Goal: Check status

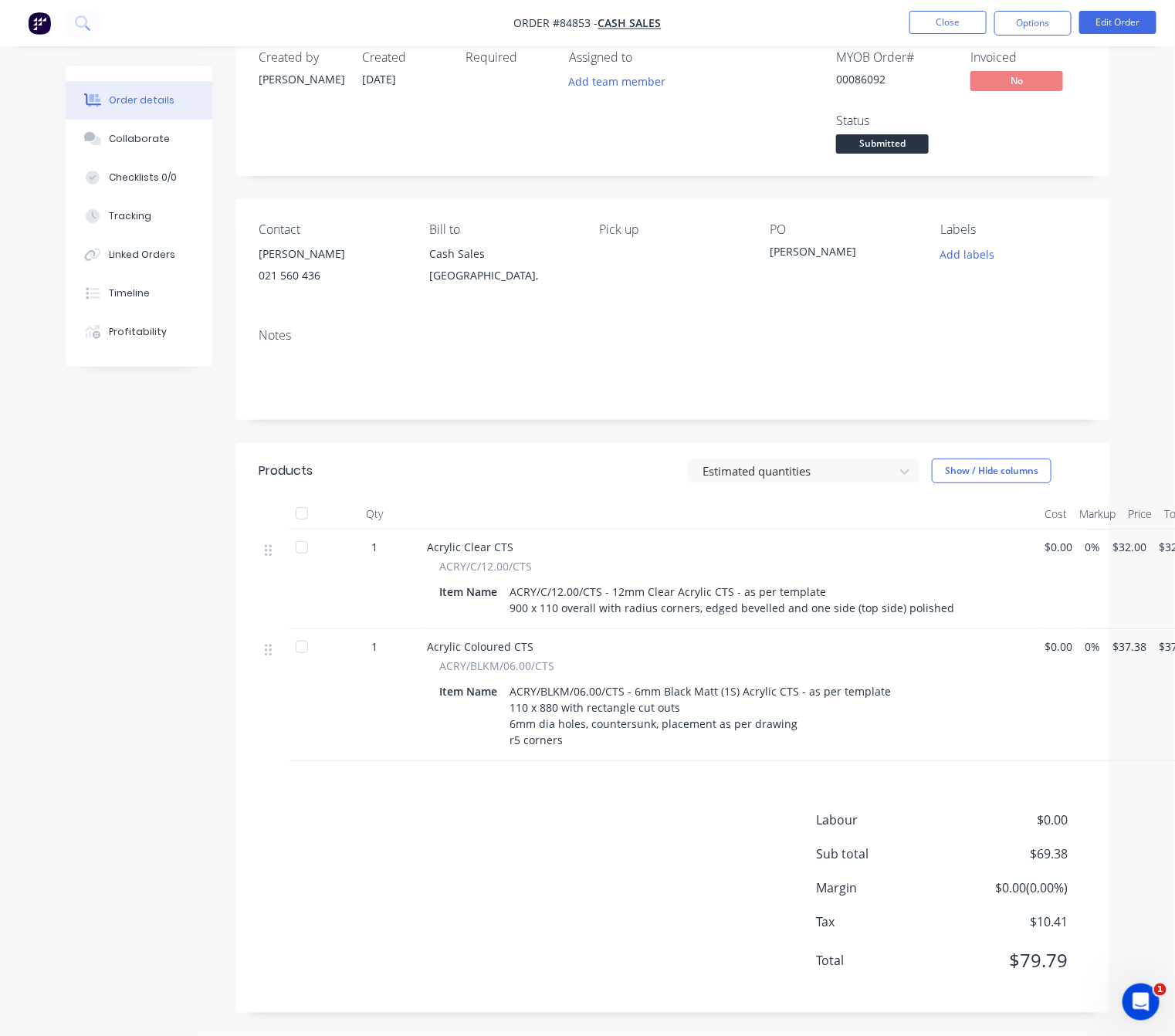
click at [901, 148] on span "Submitted" at bounding box center [882, 144] width 93 height 19
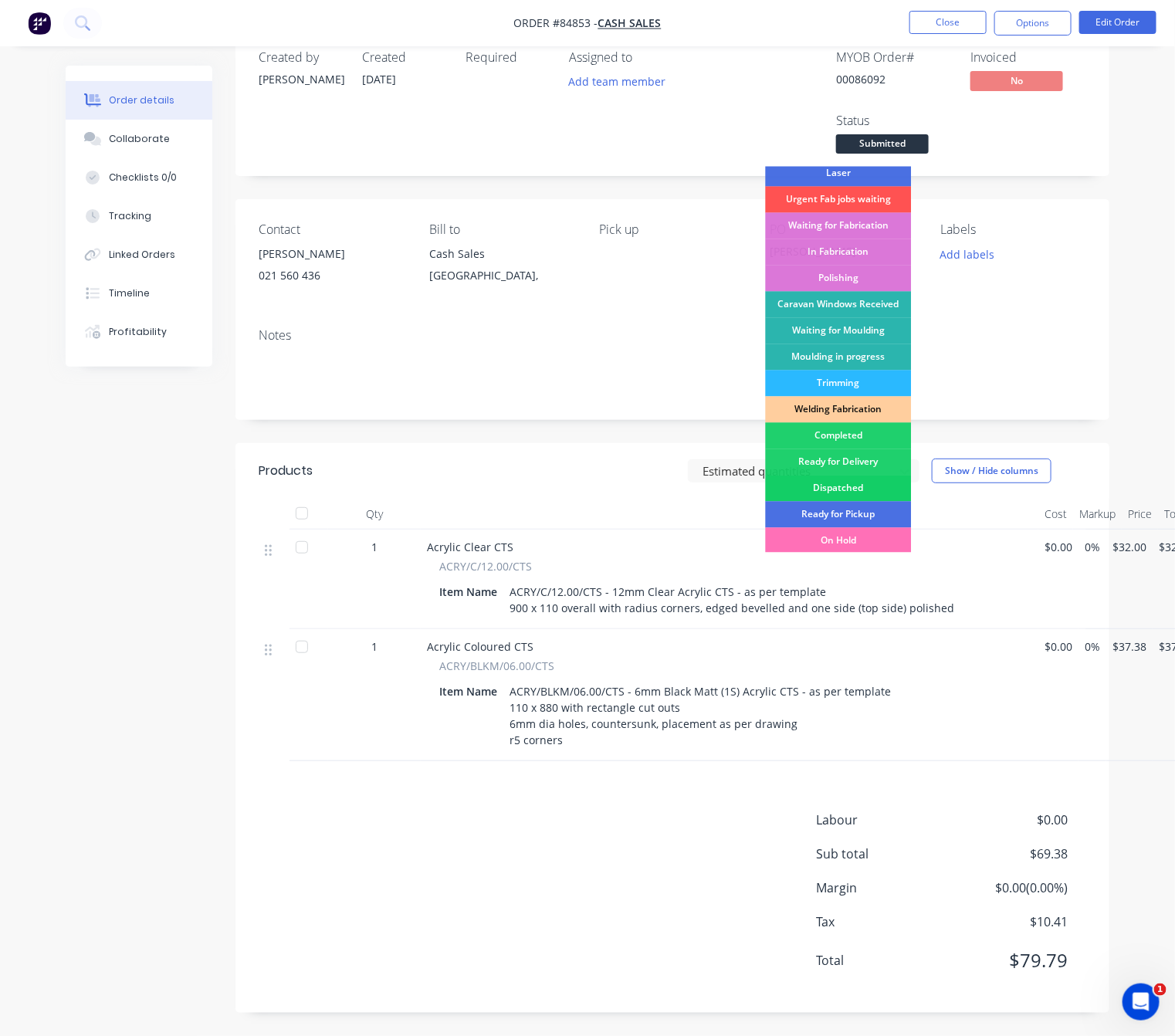
scroll to position [270, 0]
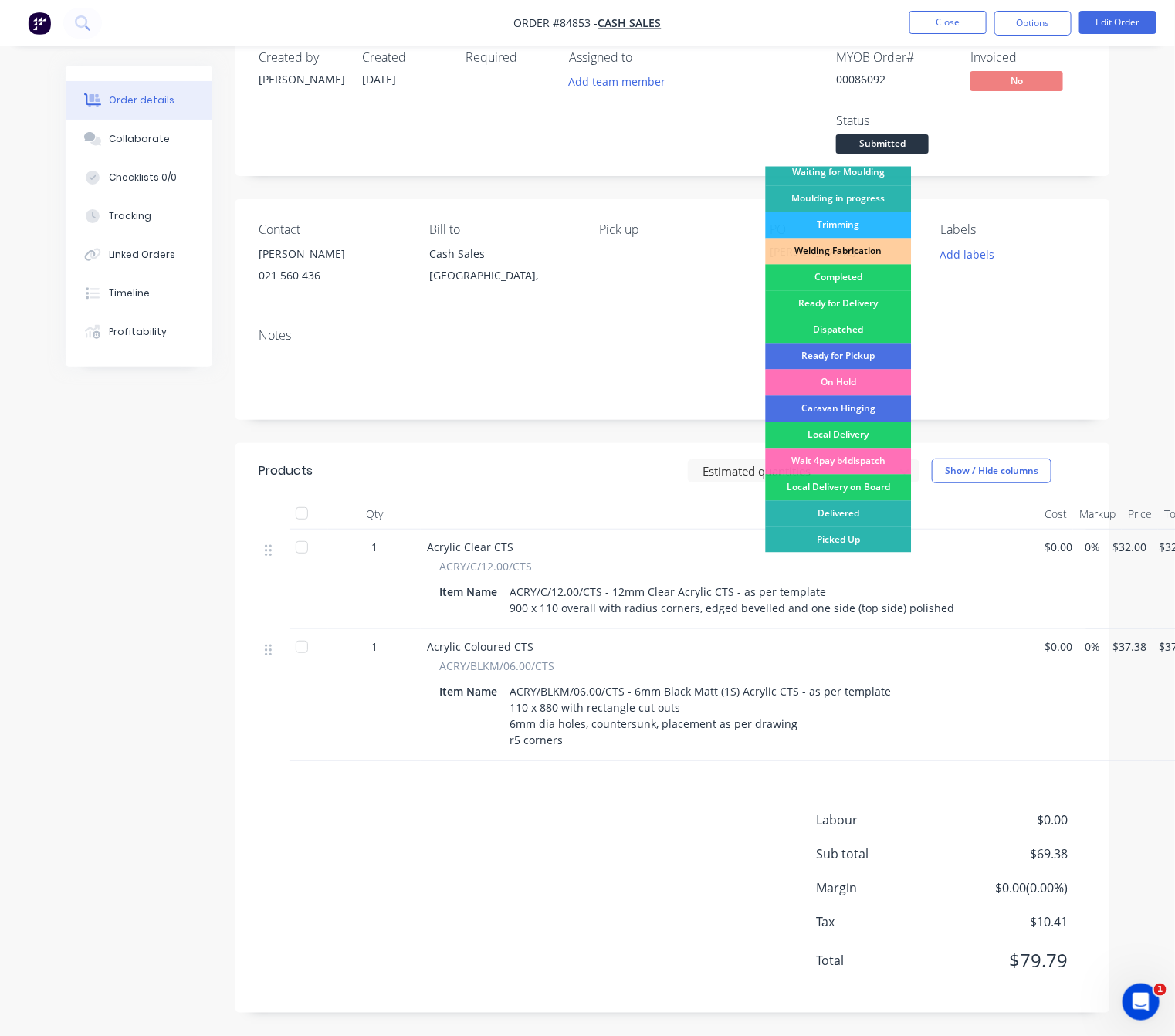
click at [172, 730] on div "Created by [PERSON_NAME] Created [DATE] Required Assigned to Add team member MY…" at bounding box center [587, 534] width 1044 height 1004
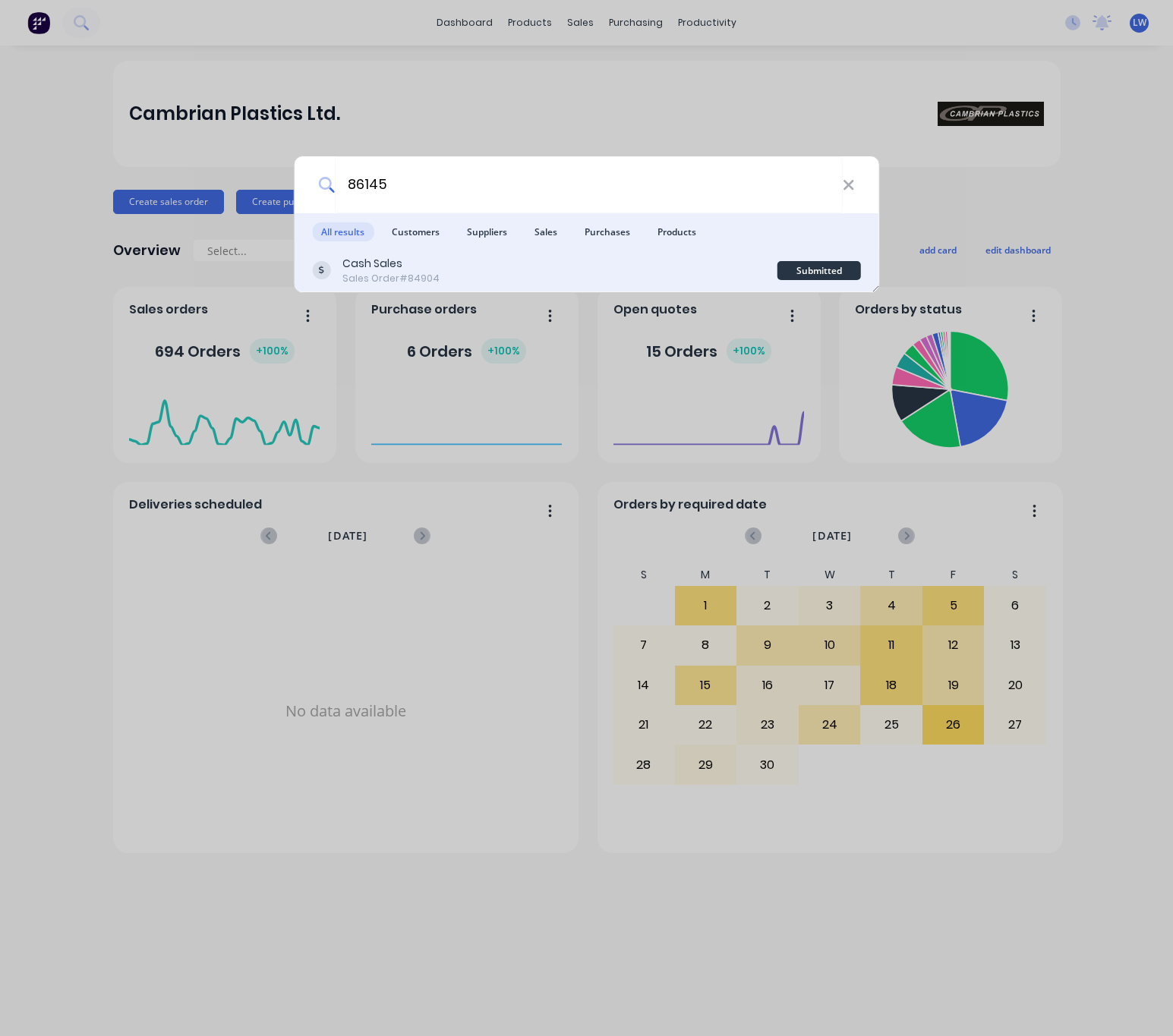
type input "86145"
click at [554, 274] on div "Cash Sales Sales Order #84904" at bounding box center [544, 270] width 465 height 30
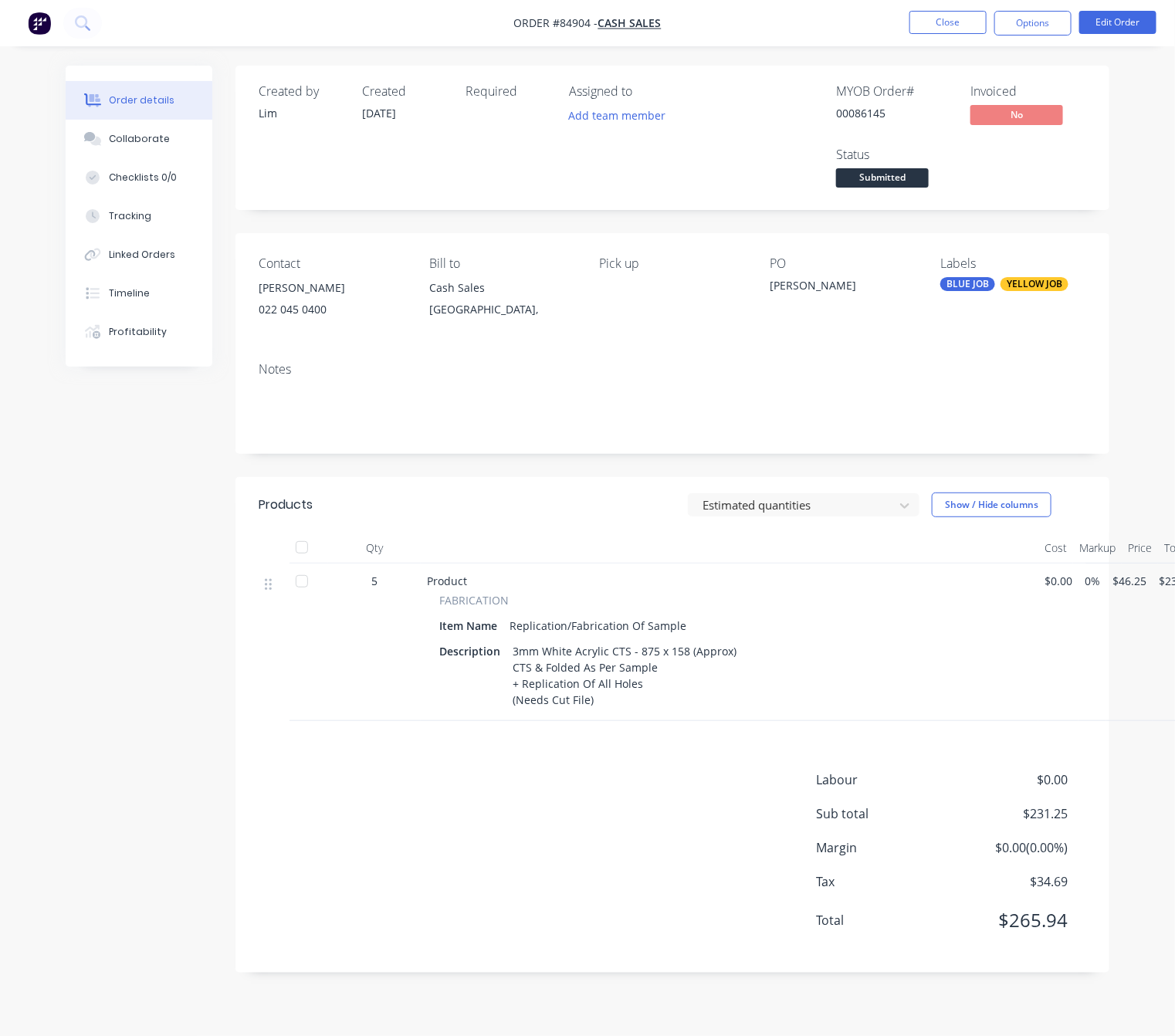
click at [890, 167] on div "Status Submitted" at bounding box center [894, 169] width 116 height 45
click at [892, 185] on span "Submitted" at bounding box center [882, 178] width 93 height 19
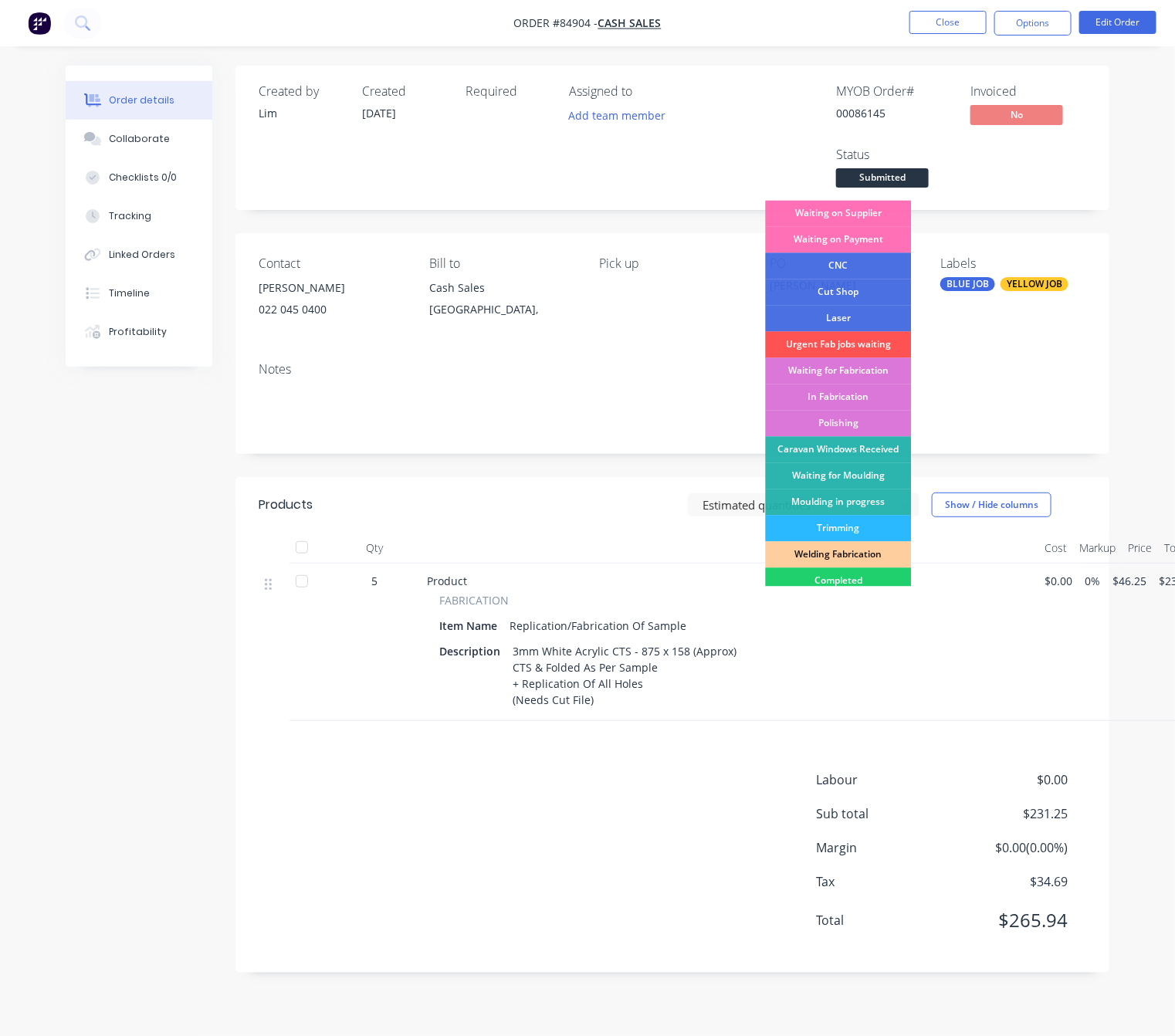
click at [113, 586] on div "Created by [PERSON_NAME] Created [DATE] Required Assigned to Add team member MY…" at bounding box center [587, 531] width 1044 height 930
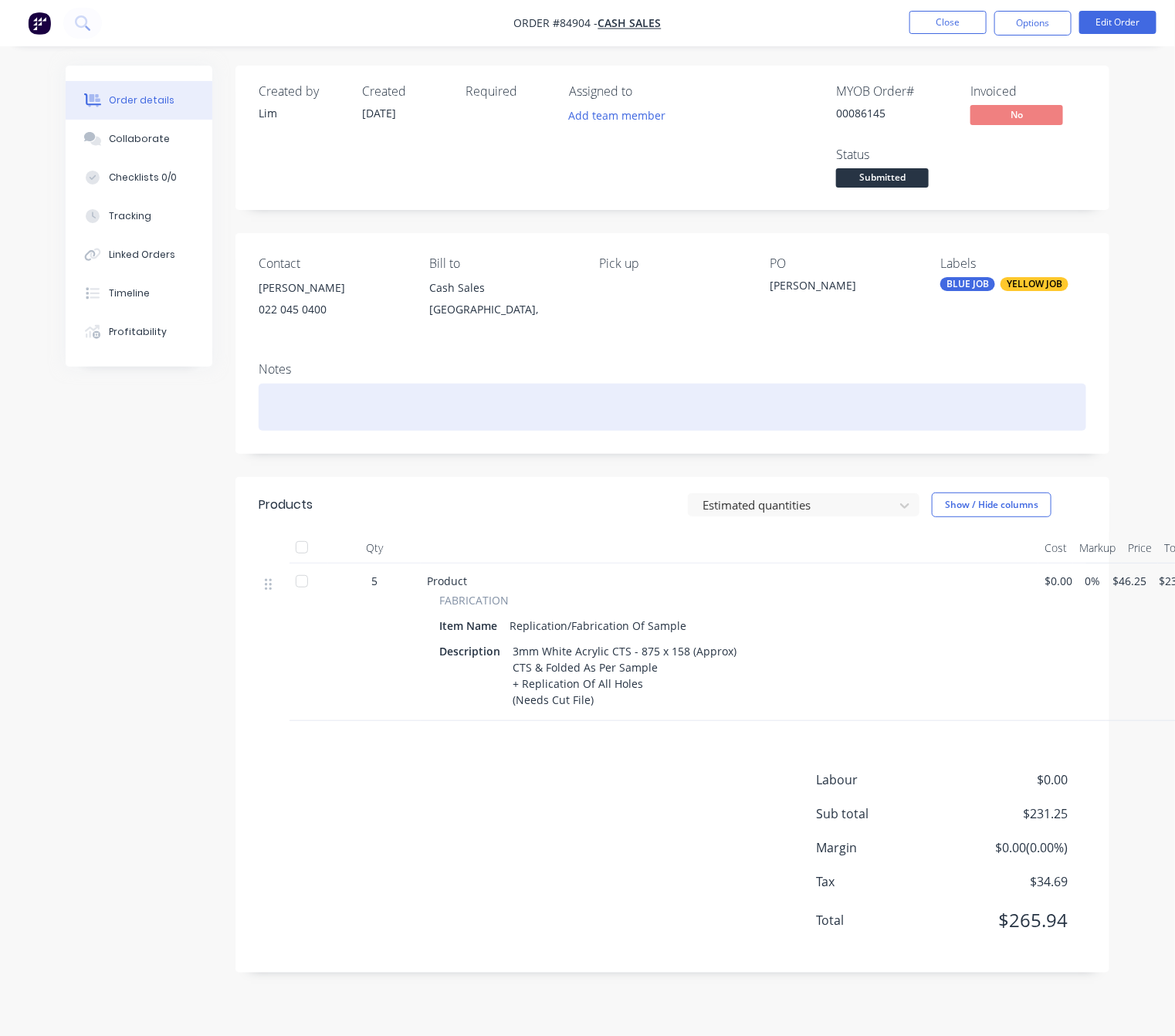
click at [397, 410] on div at bounding box center [672, 407] width 827 height 47
